Goal: Information Seeking & Learning: Learn about a topic

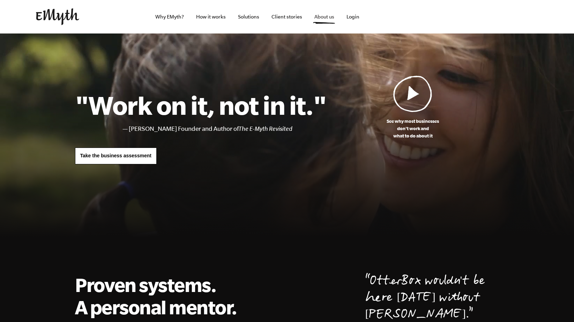
click at [331, 18] on link "About us" at bounding box center [324, 17] width 31 height 34
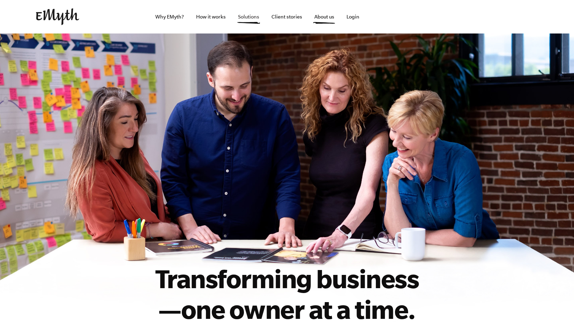
click at [247, 24] on link "Solutions" at bounding box center [249, 17] width 32 height 34
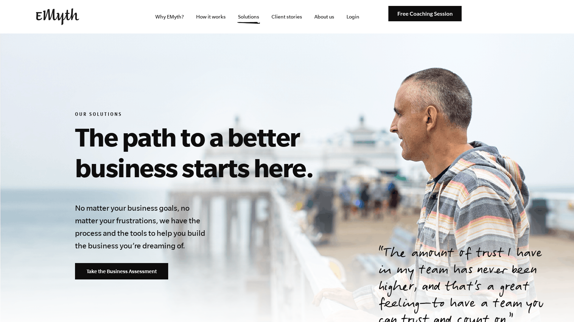
click at [216, 21] on link "How it works" at bounding box center [211, 17] width 41 height 34
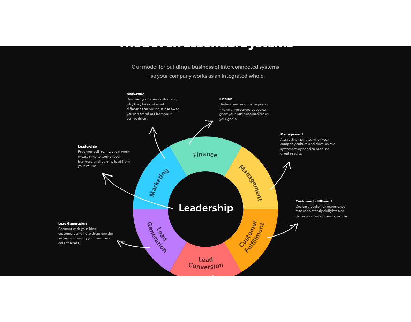
scroll to position [998, 0]
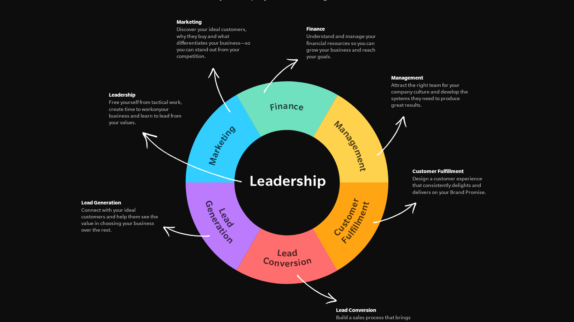
drag, startPoint x: 269, startPoint y: 189, endPoint x: 494, endPoint y: 1, distance: 293.0
click at [0, 0] on section "The Seven Essential Systems Our model for building a business of interconnected…" at bounding box center [287, 126] width 574 height 521
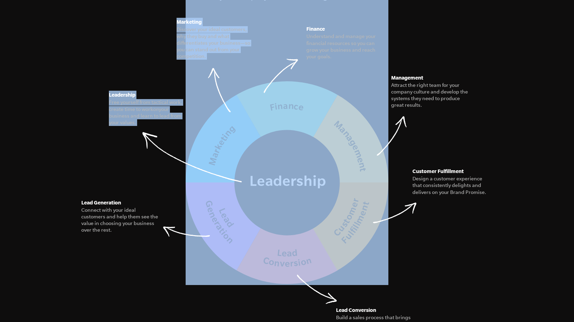
drag, startPoint x: 260, startPoint y: 45, endPoint x: 273, endPoint y: 52, distance: 15.0
click at [273, 52] on figure "The Seven Essential Systems Our model for building a business of interconnected…" at bounding box center [287, 111] width 425 height 347
click at [348, 61] on figure "The Seven Essential Systems Our model for building a business of interconnected…" at bounding box center [287, 111] width 425 height 347
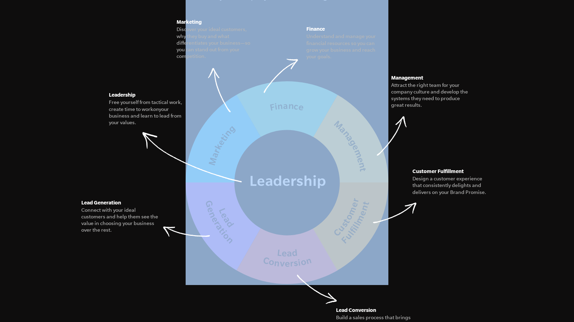
drag, startPoint x: 241, startPoint y: 121, endPoint x: 223, endPoint y: 117, distance: 18.3
click at [223, 118] on figure "The Seven Essential Systems Our model for building a business of interconnected…" at bounding box center [287, 111] width 425 height 347
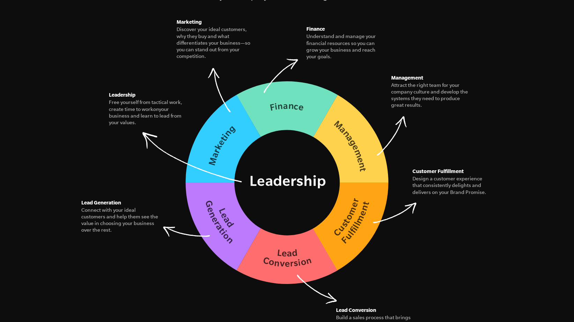
click at [444, 118] on figure "The Seven Essential Systems Our model for building a business of interconnected…" at bounding box center [287, 111] width 425 height 347
drag, startPoint x: 414, startPoint y: 117, endPoint x: 407, endPoint y: 117, distance: 7.3
click at [407, 117] on figure "The Seven Essential Systems Our model for building a business of interconnected…" at bounding box center [287, 111] width 425 height 347
drag, startPoint x: 402, startPoint y: 111, endPoint x: 405, endPoint y: 124, distance: 14.0
click at [405, 109] on figure "Management Attract the right team for your company culture and develop the syst…" at bounding box center [430, 91] width 78 height 35
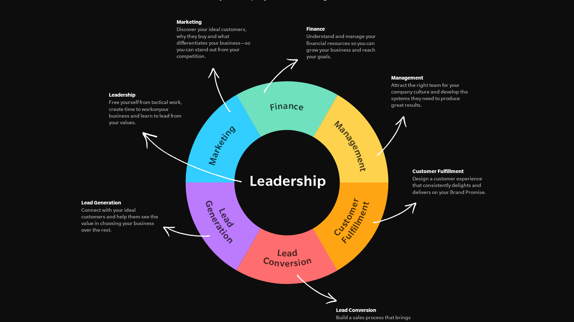
drag, startPoint x: 390, startPoint y: 95, endPoint x: 367, endPoint y: 98, distance: 22.6
click at [367, 98] on figure "The Seven Essential Systems Our model for building a business of interconnected…" at bounding box center [287, 111] width 425 height 347
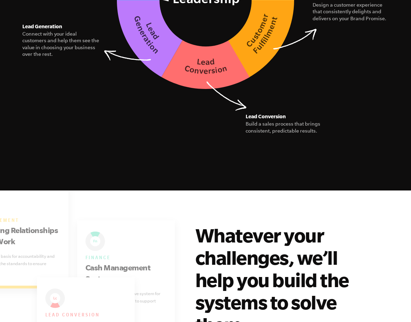
scroll to position [1212, 0]
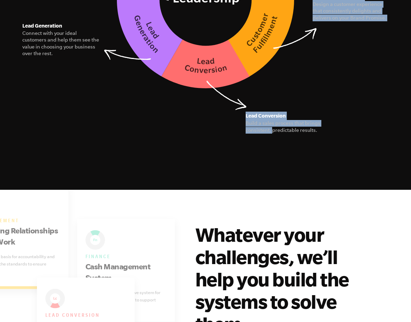
drag, startPoint x: 272, startPoint y: 120, endPoint x: 312, endPoint y: 123, distance: 40.2
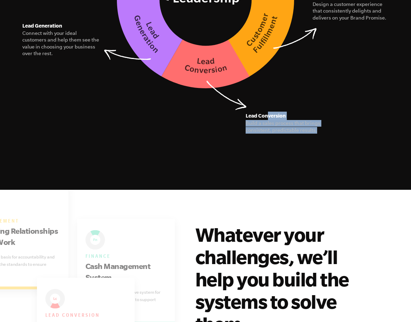
drag, startPoint x: 319, startPoint y: 122, endPoint x: 268, endPoint y: 103, distance: 54.1
click at [268, 112] on figure "Lead Conversion Build a sales process that brings consistent, predictable resul…" at bounding box center [285, 123] width 78 height 22
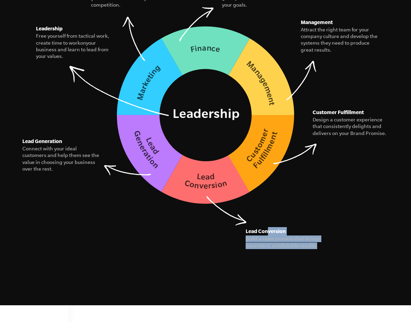
scroll to position [1085, 0]
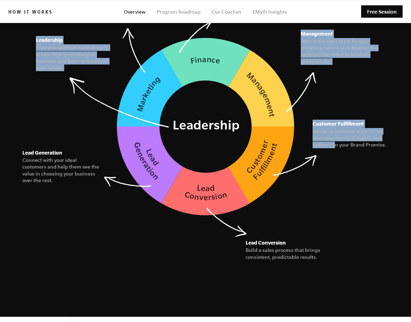
drag, startPoint x: 305, startPoint y: 119, endPoint x: 333, endPoint y: 127, distance: 28.8
click at [333, 128] on figure "The Seven Essential Systems Our model for building a business of interconnected…" at bounding box center [205, 56] width 395 height 322
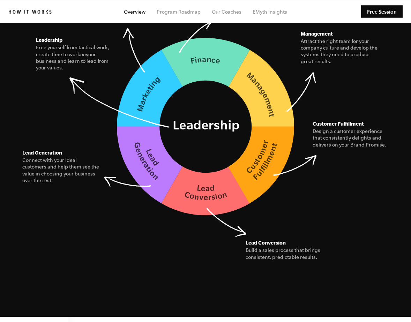
click at [342, 132] on figcaption "Design a customer experience that consistently delights and delivers on your Br…" at bounding box center [352, 138] width 78 height 20
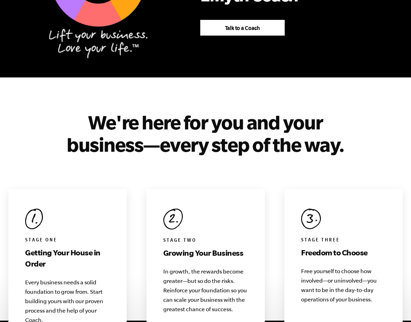
scroll to position [510, 0]
